Goal: Task Accomplishment & Management: Use online tool/utility

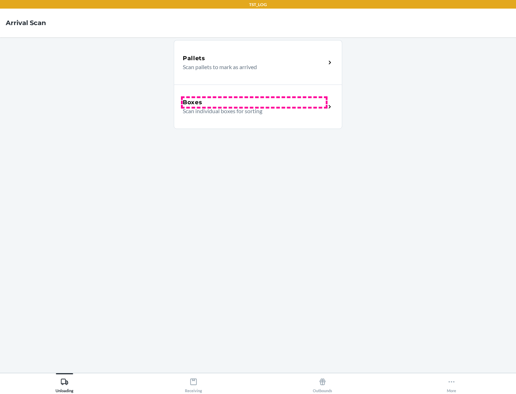
click at [254, 102] on div "Boxes" at bounding box center [254, 102] width 143 height 9
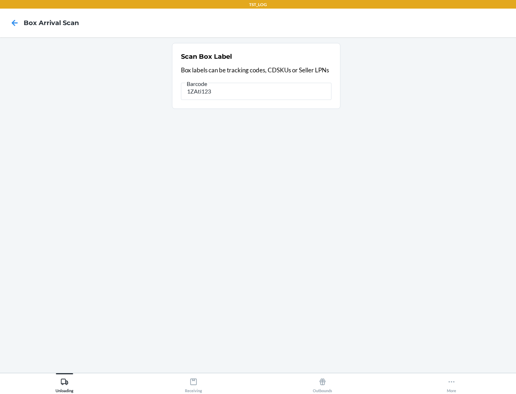
type input "1ZAti123"
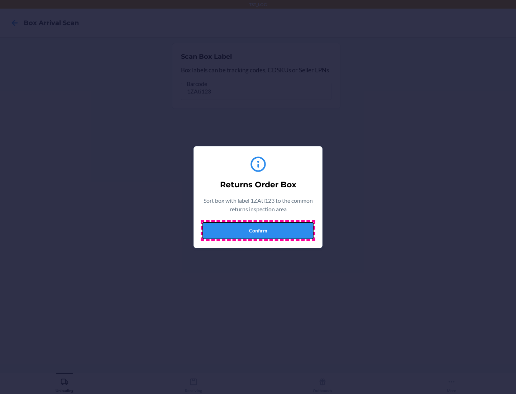
click at [258, 230] on button "Confirm" at bounding box center [257, 230] width 111 height 17
